Goal: Task Accomplishment & Management: Use online tool/utility

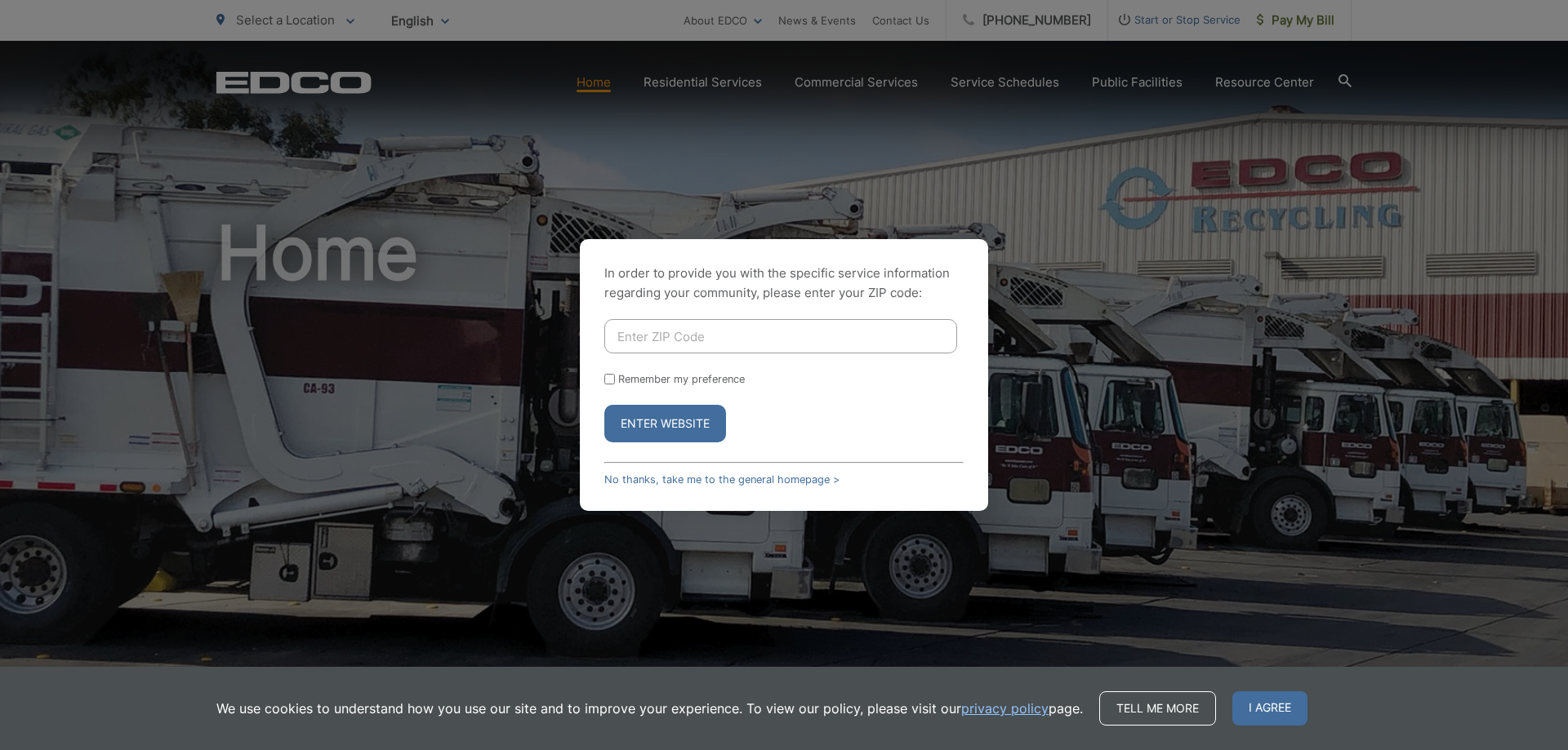
click at [682, 336] on input "Enter ZIP Code" at bounding box center [780, 336] width 352 height 34
click at [618, 421] on button "Enter Website" at bounding box center [665, 423] width 122 height 37
click at [667, 431] on button "Enter Website" at bounding box center [665, 423] width 122 height 37
click at [706, 481] on link "No thanks, take me to the general homepage >" at bounding box center [722, 479] width 235 height 12
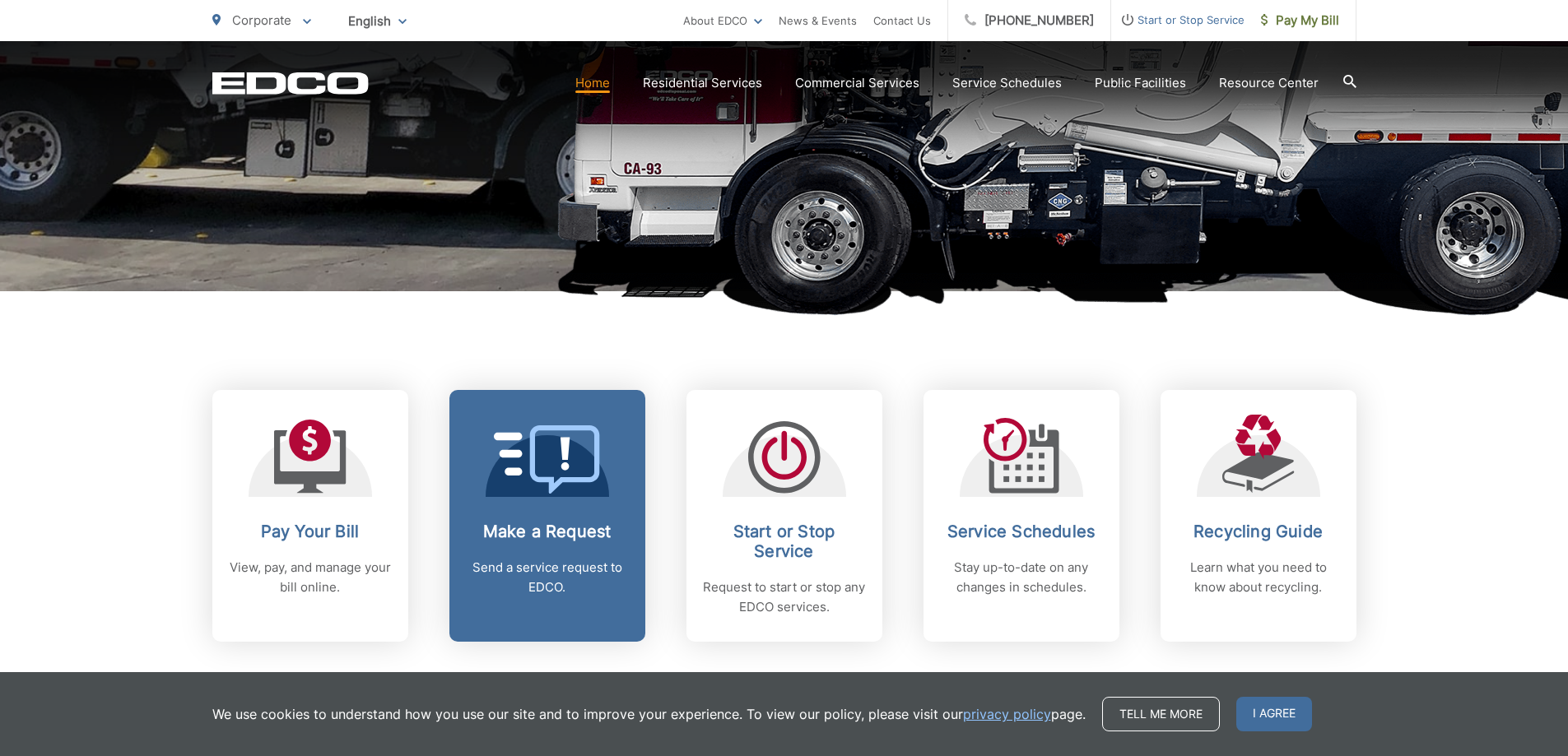
scroll to position [576, 0]
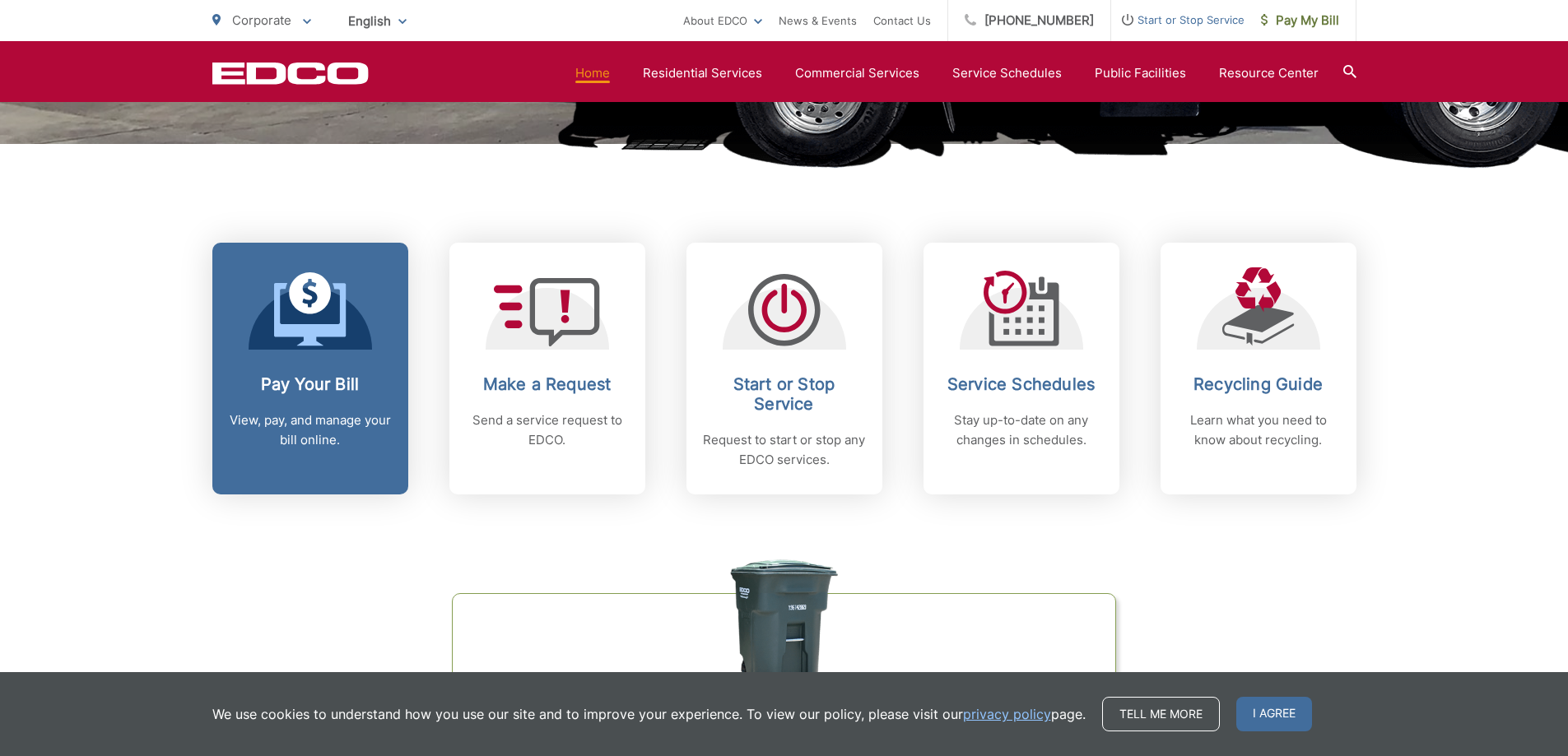
click at [319, 368] on link "Pay Your Bill View, pay, and manage your bill online." at bounding box center [310, 368] width 196 height 251
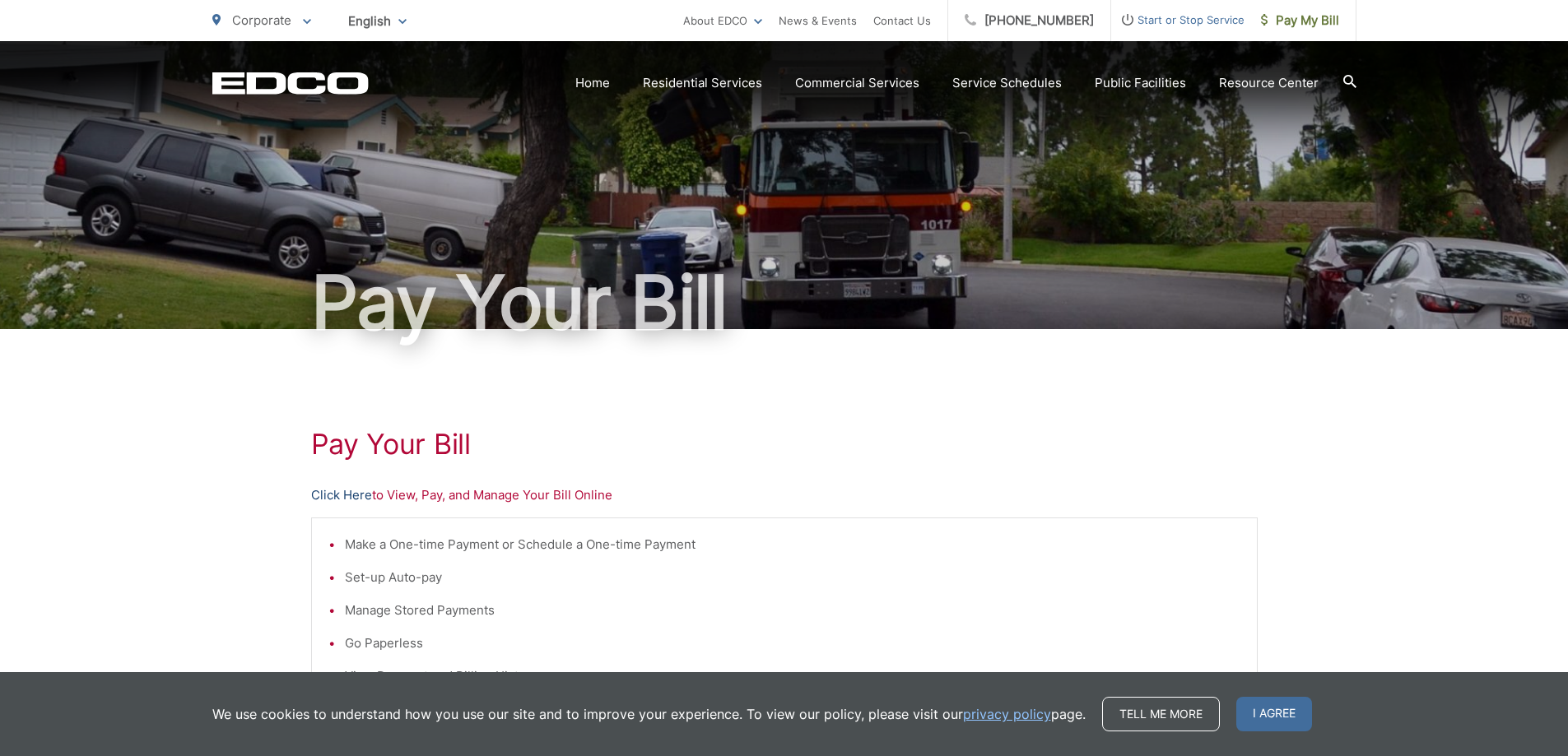
click at [343, 499] on link "Click Here" at bounding box center [341, 495] width 61 height 20
